Goal: Navigation & Orientation: Find specific page/section

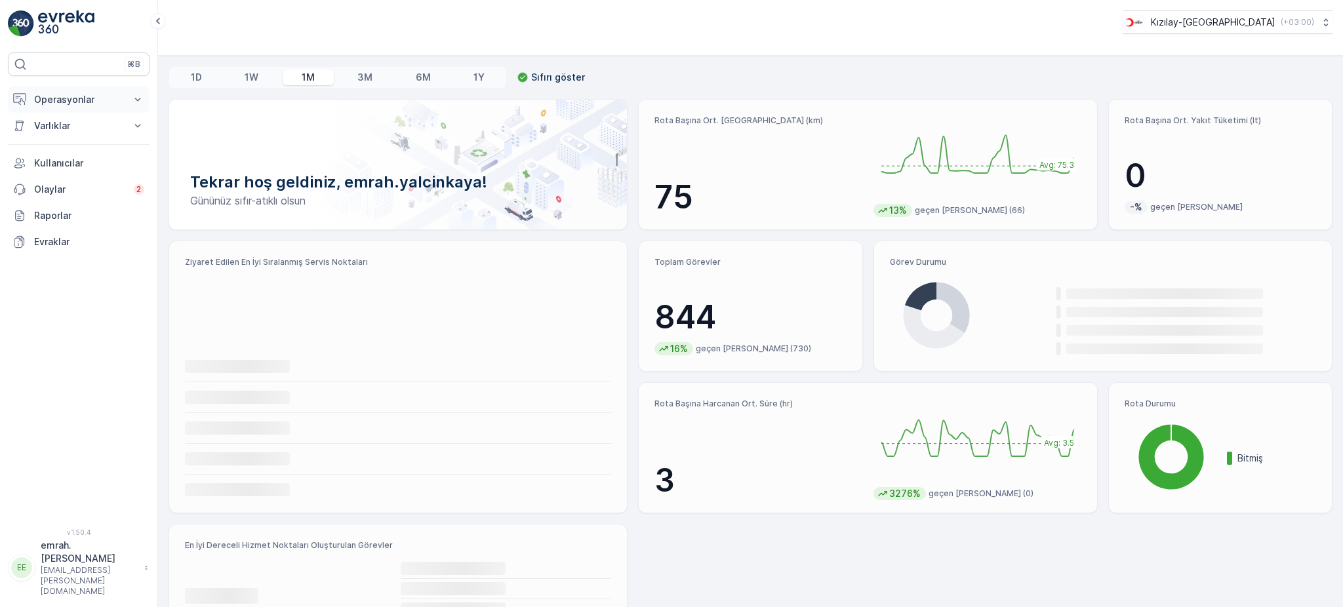
click at [92, 92] on button "Operasyonlar" at bounding box center [79, 100] width 142 height 26
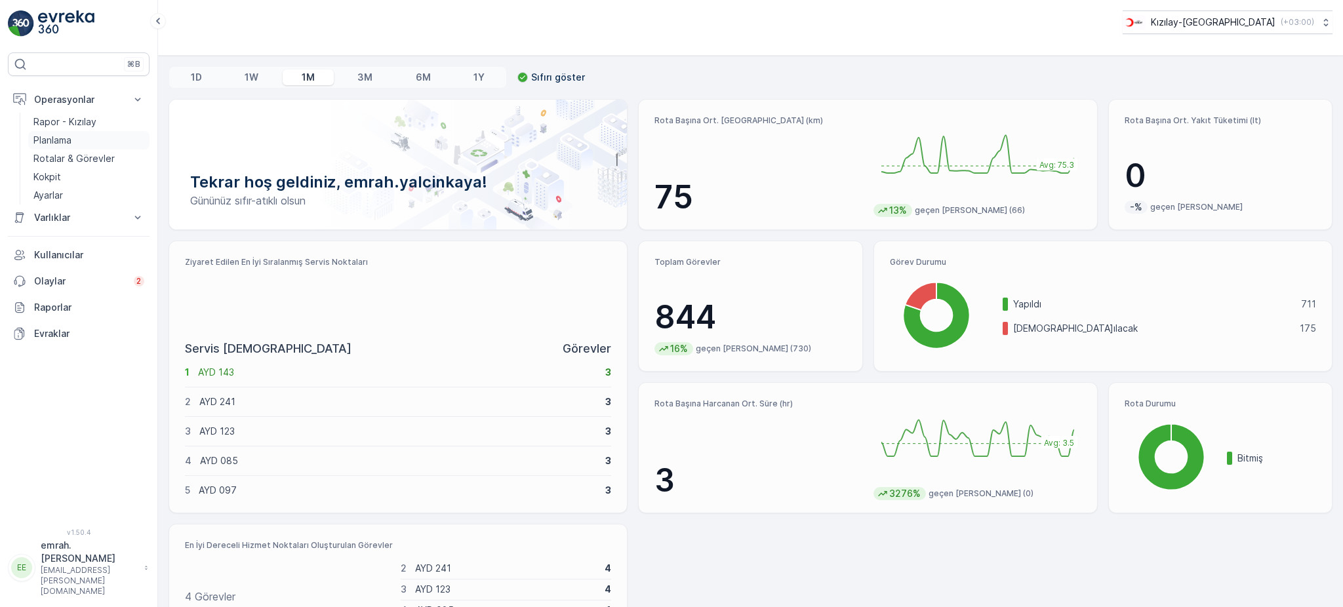
click at [51, 143] on p "Planlama" at bounding box center [52, 140] width 38 height 13
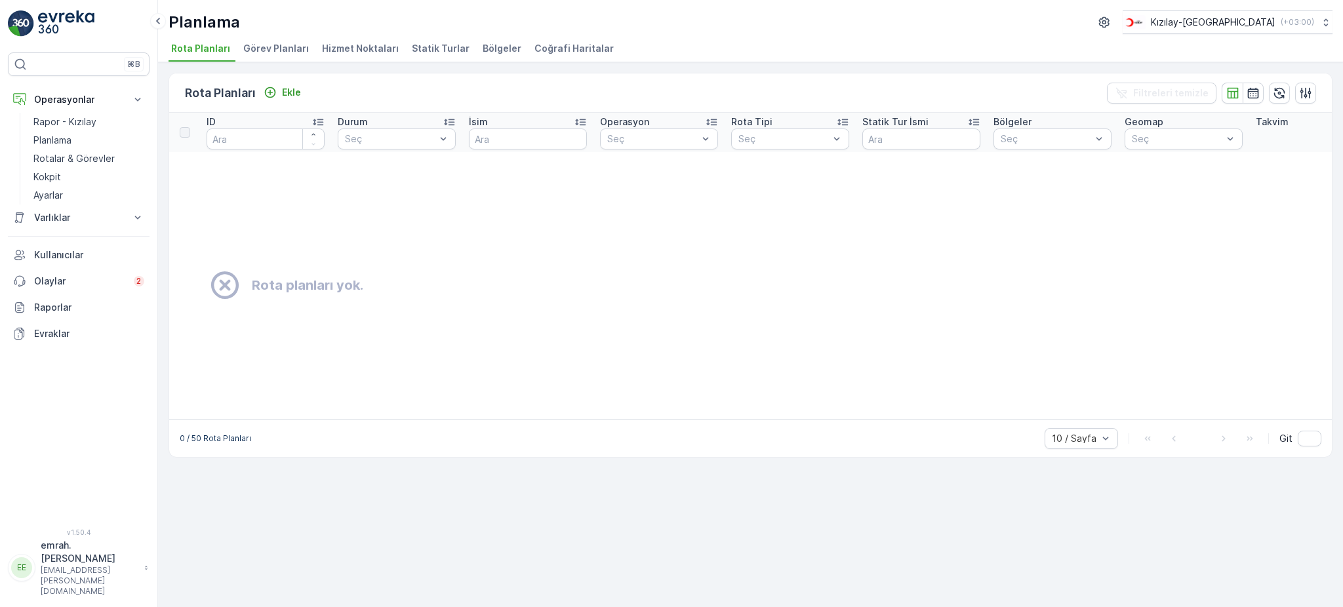
click at [483, 42] on span "Bölgeler" at bounding box center [502, 48] width 39 height 13
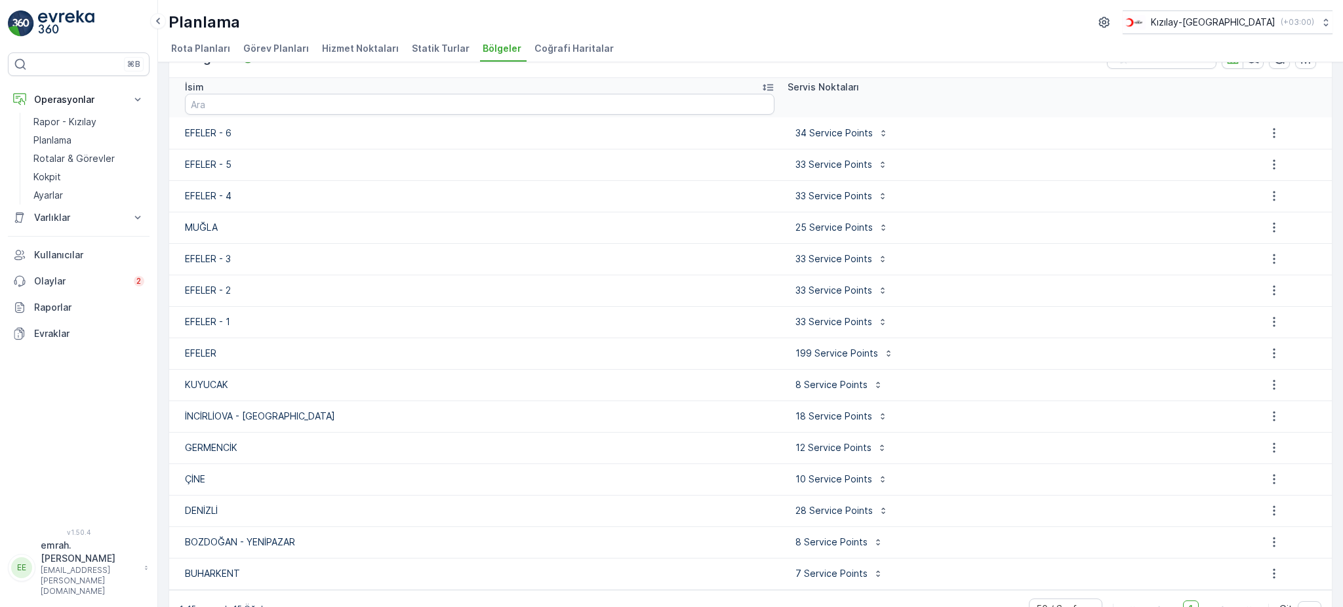
scroll to position [65, 0]
